Goal: Register for event/course

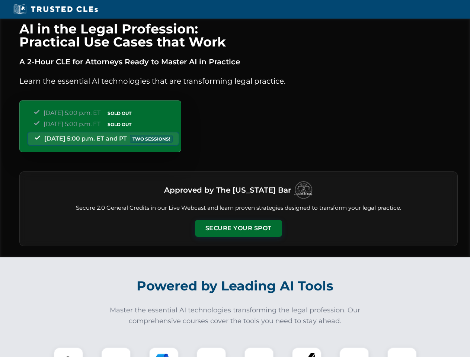
click at [238, 229] on button "Secure Your Spot" at bounding box center [238, 228] width 87 height 17
click at [68, 353] on img at bounding box center [69, 363] width 22 height 22
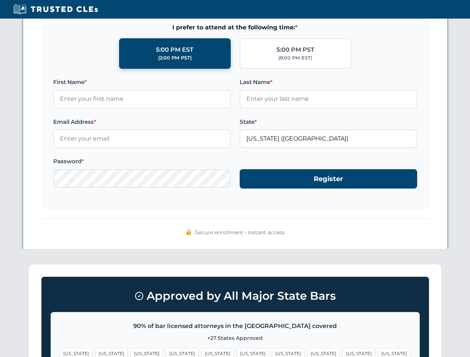
click at [272, 353] on span "[US_STATE]" at bounding box center [288, 353] width 32 height 11
click at [343, 353] on span "[US_STATE]" at bounding box center [359, 353] width 32 height 11
